Goal: Task Accomplishment & Management: Manage account settings

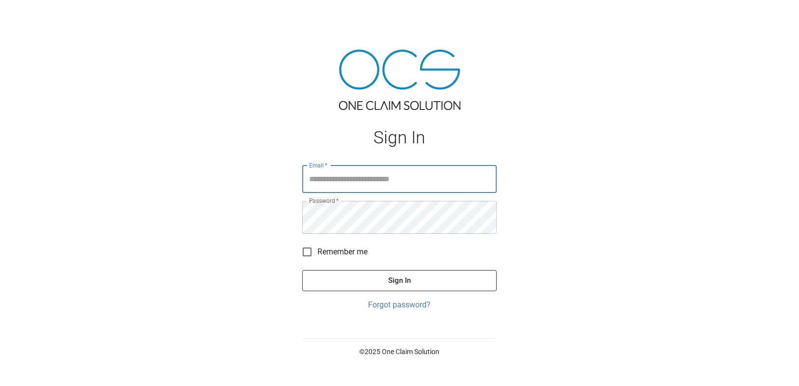
type input "**********"
click at [408, 291] on button "Sign In" at bounding box center [399, 280] width 195 height 21
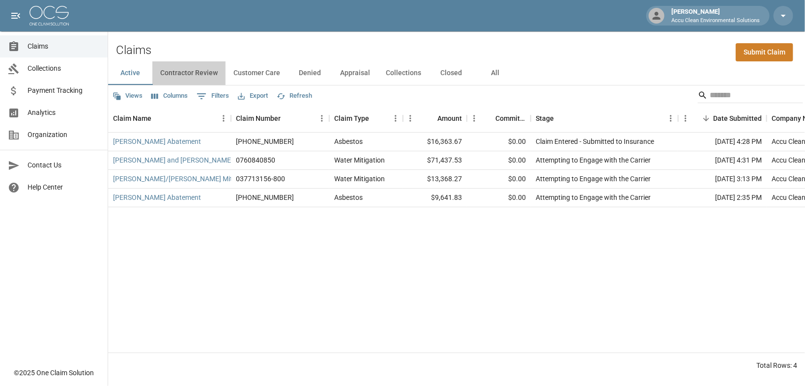
click at [185, 82] on button "Contractor Review" at bounding box center [188, 73] width 73 height 24
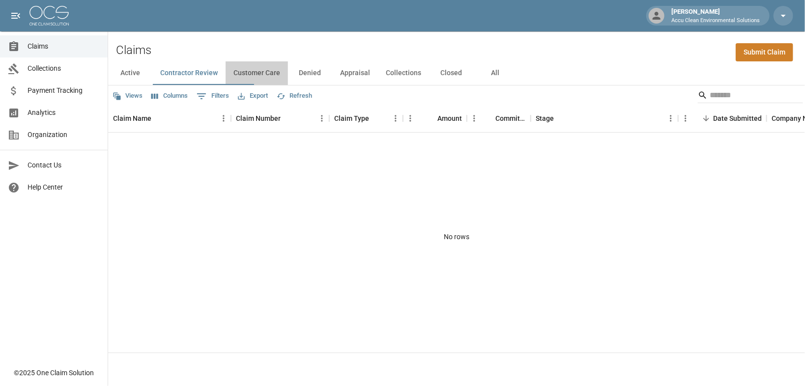
click at [288, 85] on button "Customer Care" at bounding box center [256, 73] width 62 height 24
click at [332, 81] on button "Denied" at bounding box center [310, 73] width 44 height 24
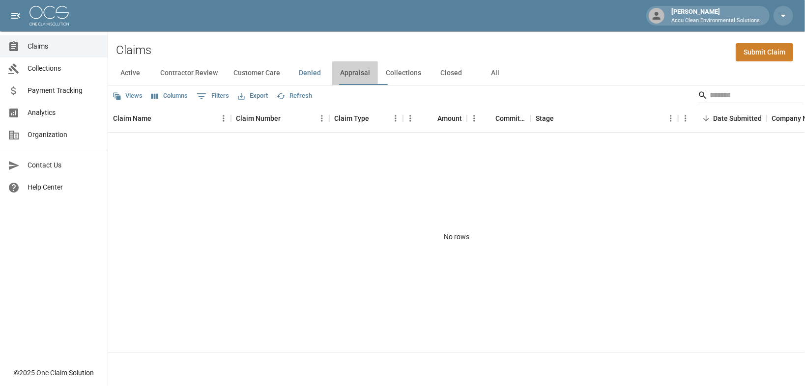
click at [378, 83] on button "Appraisal" at bounding box center [355, 73] width 46 height 24
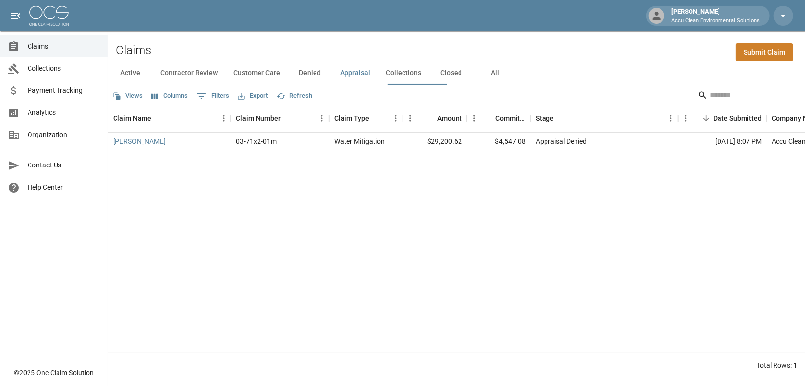
click at [429, 82] on button "Collections" at bounding box center [403, 73] width 51 height 24
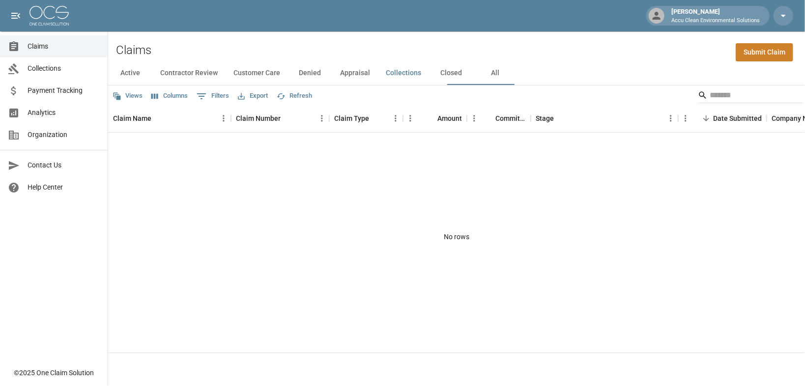
click at [473, 83] on button "Closed" at bounding box center [451, 73] width 44 height 24
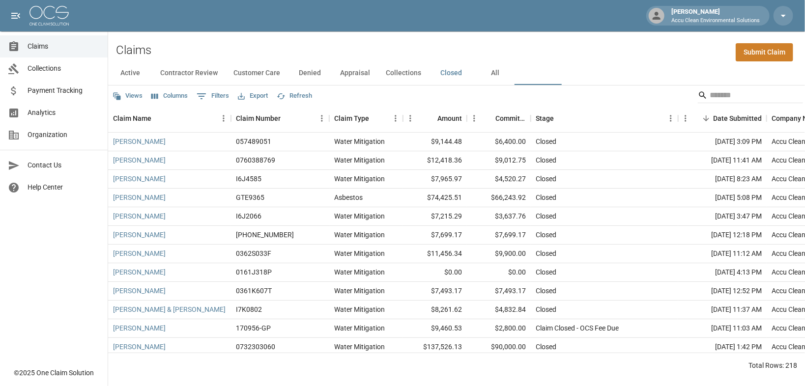
click at [127, 81] on button "Active" at bounding box center [130, 73] width 44 height 24
